Goal: Information Seeking & Learning: Learn about a topic

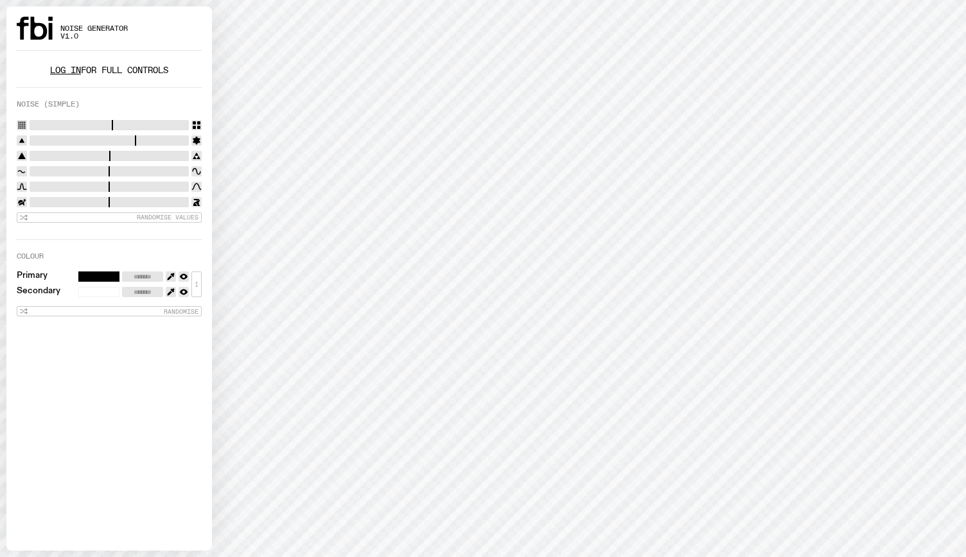
click at [44, 62] on div "Log in for full controls" at bounding box center [109, 67] width 185 height 13
click at [50, 64] on link "Log in" at bounding box center [65, 70] width 31 height 12
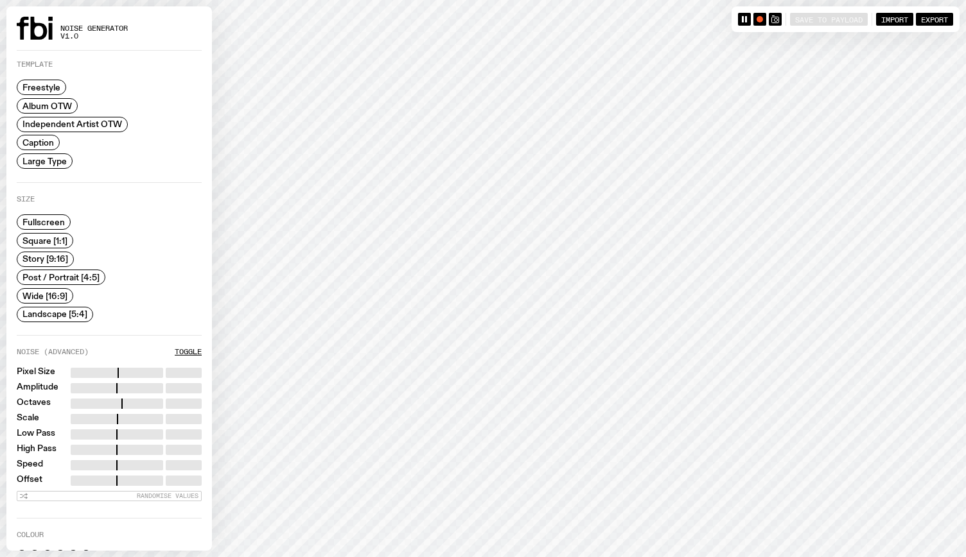
click at [57, 259] on span "Story [9:16]" at bounding box center [45, 259] width 46 height 10
click at [46, 236] on span "Square [1:1]" at bounding box center [44, 241] width 45 height 10
click at [783, 31] on div "Save to Payload Import Export" at bounding box center [845, 19] width 228 height 26
click at [774, 22] on icon "button" at bounding box center [775, 19] width 8 height 8
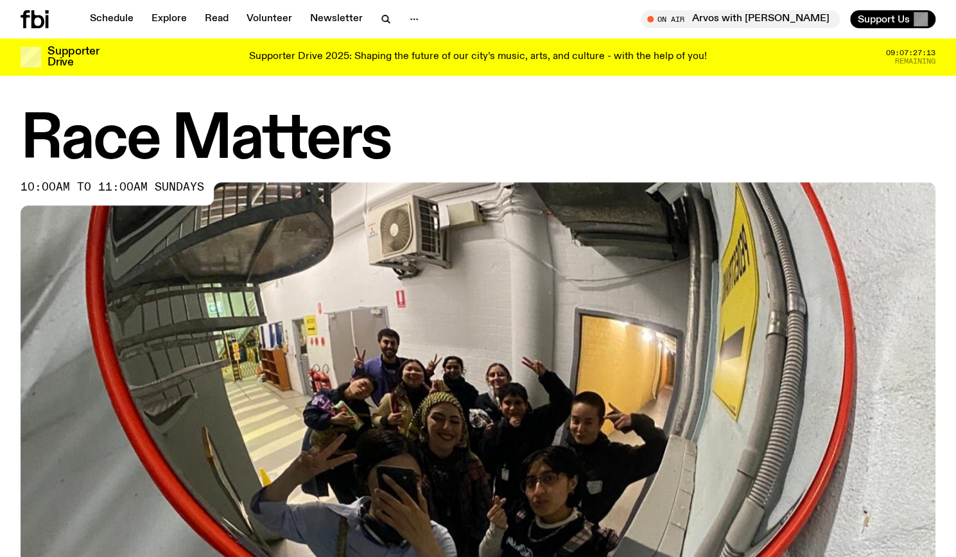
scroll to position [629, 0]
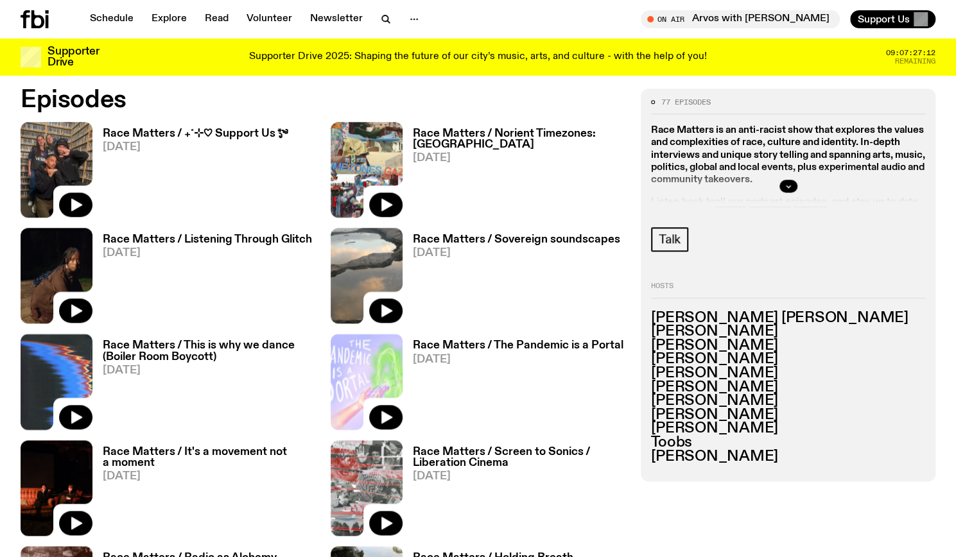
click at [179, 254] on span "[DATE]" at bounding box center [207, 253] width 209 height 11
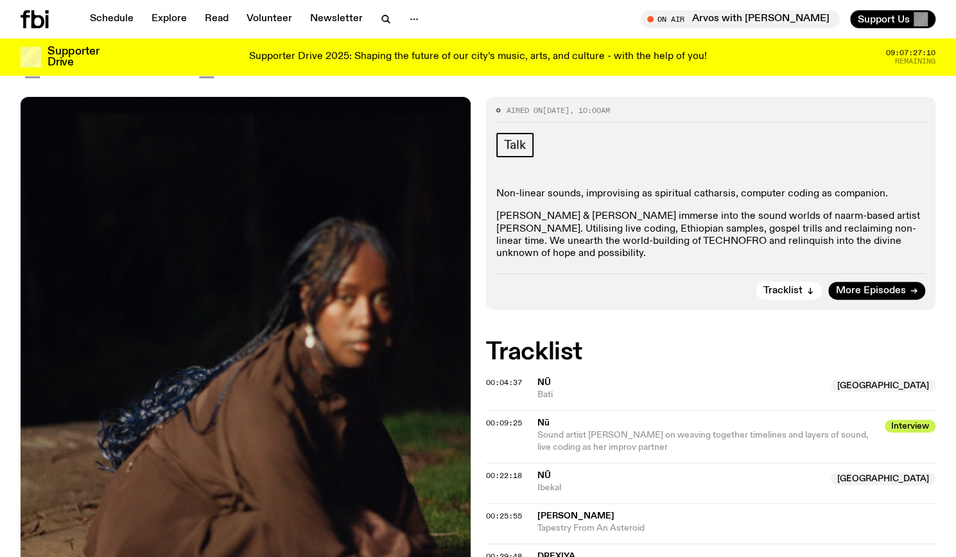
scroll to position [209, 0]
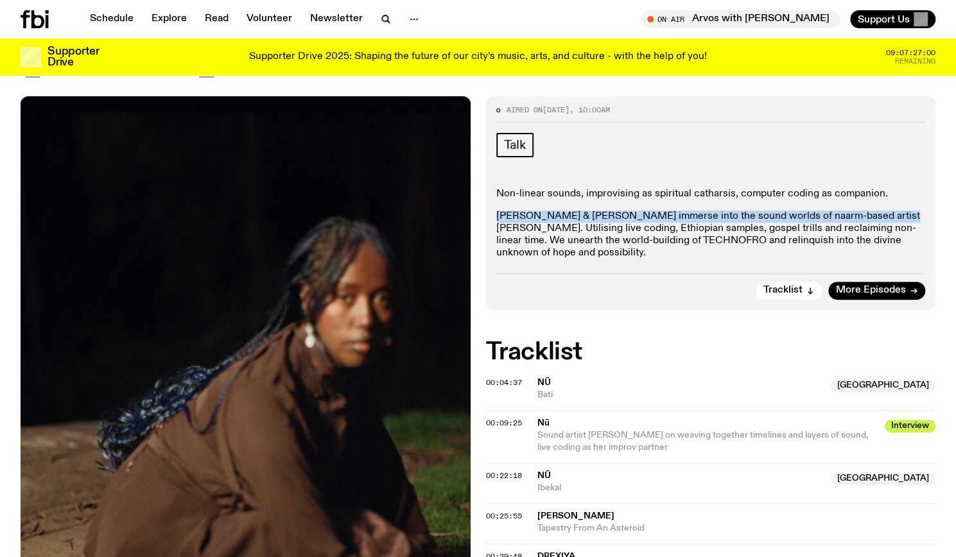
drag, startPoint x: 491, startPoint y: 218, endPoint x: 867, endPoint y: 209, distance: 376.4
click at [867, 209] on div "Aired on [DATE] 10:00am Talk Non-linear sounds, improvising as spiritual cathar…" at bounding box center [711, 202] width 450 height 213
copy p "[PERSON_NAME] & [PERSON_NAME] immerse into the sound worlds of naarm-based arti…"
click at [867, 209] on div "Non-linear sounds, improvising as spiritual catharsis, computer coding as compa…" at bounding box center [711, 224] width 430 height 72
drag, startPoint x: 760, startPoint y: 214, endPoint x: 862, endPoint y: 210, distance: 102.8
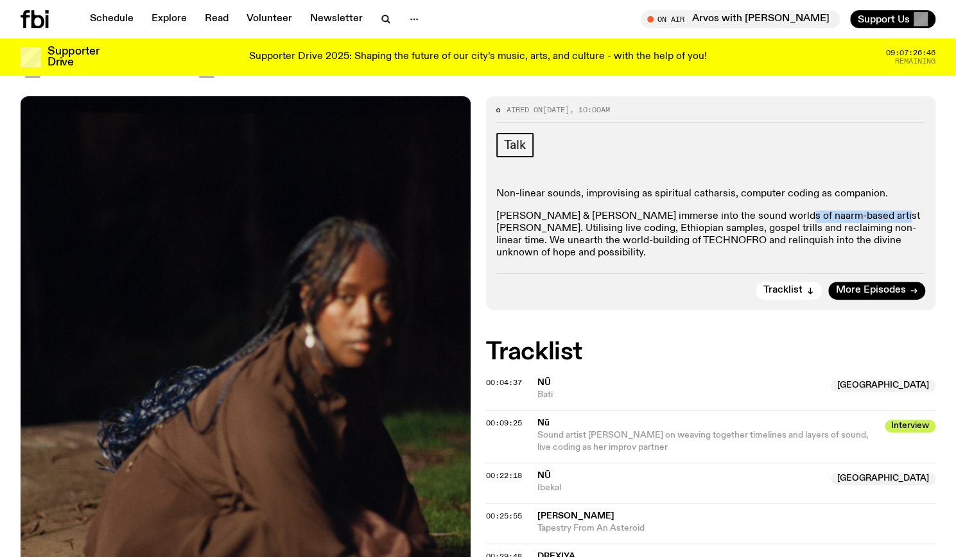
click at [862, 211] on p "[PERSON_NAME] & [PERSON_NAME] immerse into the sound worlds of naarm-based arti…" at bounding box center [711, 235] width 430 height 49
copy p "naarm-based artist [PERSON_NAME]"
click at [823, 213] on p "[PERSON_NAME] & [PERSON_NAME] immerse into the sound worlds of naarm-based arti…" at bounding box center [711, 235] width 430 height 49
drag, startPoint x: 862, startPoint y: 211, endPoint x: 852, endPoint y: 209, distance: 10.6
click at [852, 209] on div "Non-linear sounds, improvising as spiritual catharsis, computer coding as compa…" at bounding box center [711, 224] width 430 height 72
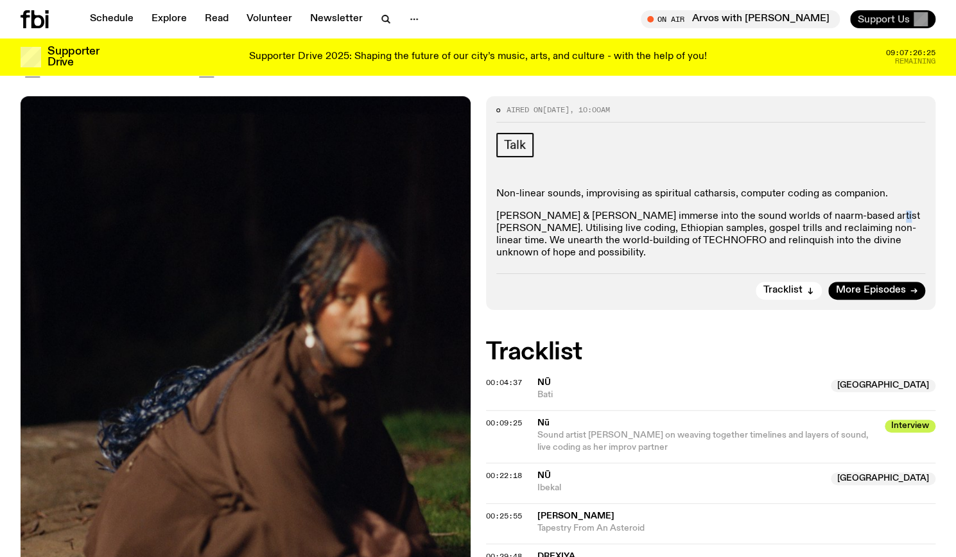
copy p "Nū"
drag, startPoint x: 584, startPoint y: 195, endPoint x: 732, endPoint y: 196, distance: 147.7
click at [732, 196] on p "Non-linear sounds, improvising as spiritual catharsis, computer coding as compa…" at bounding box center [711, 194] width 430 height 12
copy p "improvising as spiritual catharsis,"
click at [565, 241] on p "[PERSON_NAME] & [PERSON_NAME] immerse into the sound worlds of naarm-based arti…" at bounding box center [711, 235] width 430 height 49
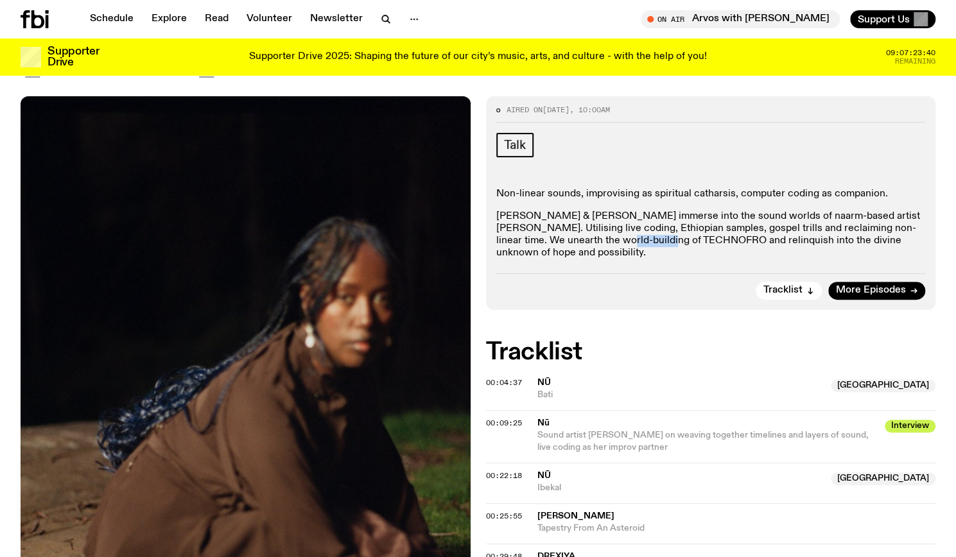
click at [565, 241] on p "[PERSON_NAME] & [PERSON_NAME] immerse into the sound worlds of naarm-based arti…" at bounding box center [711, 235] width 430 height 49
copy p "TECHNOFRO"
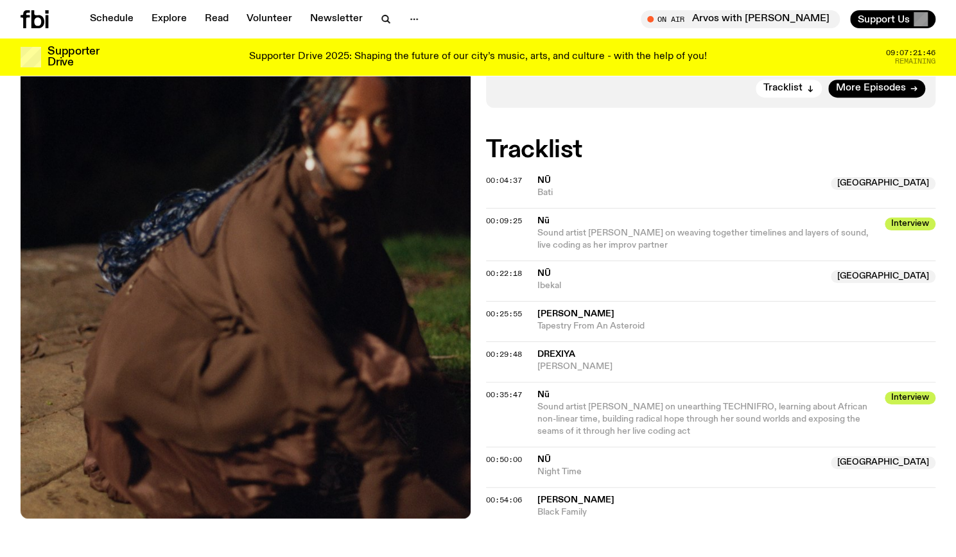
scroll to position [415, 0]
